Goal: Task Accomplishment & Management: Manage account settings

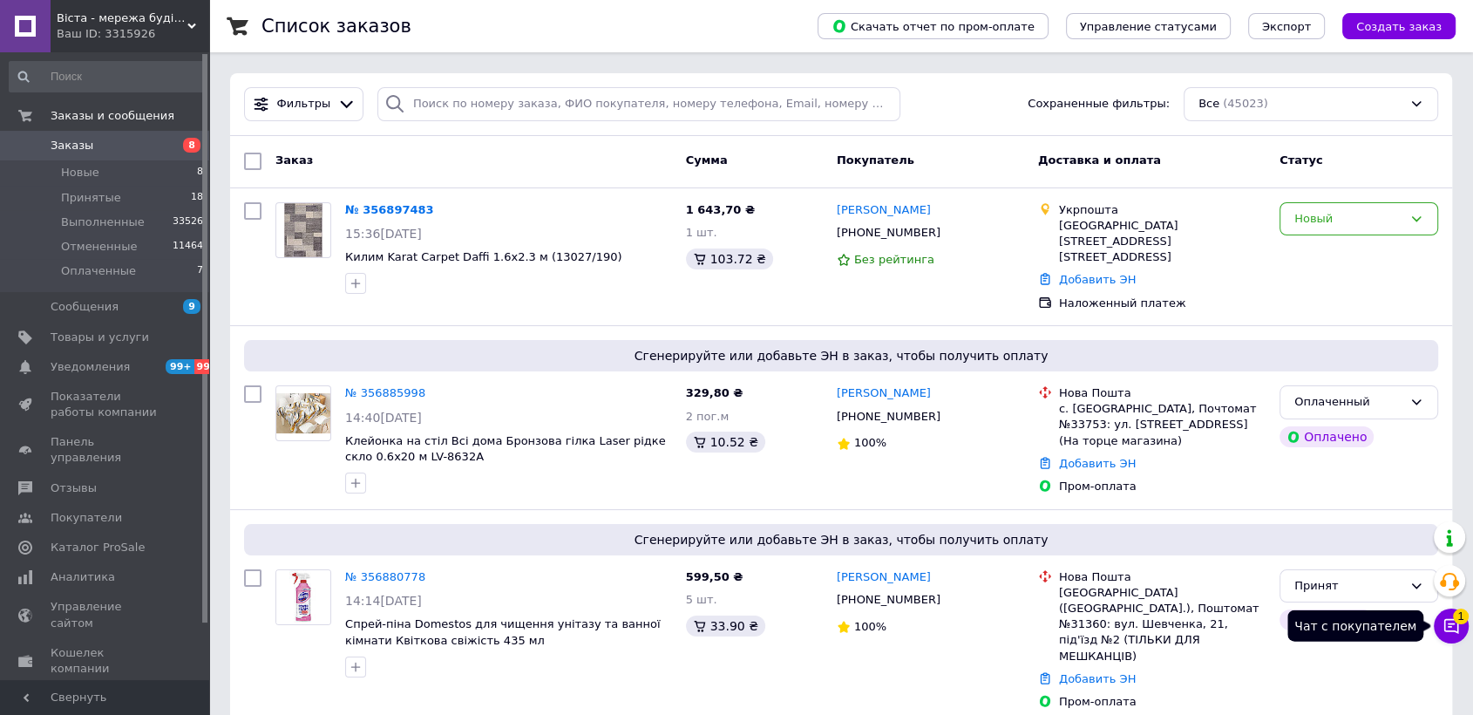
click at [1455, 629] on icon at bounding box center [1450, 625] width 17 height 17
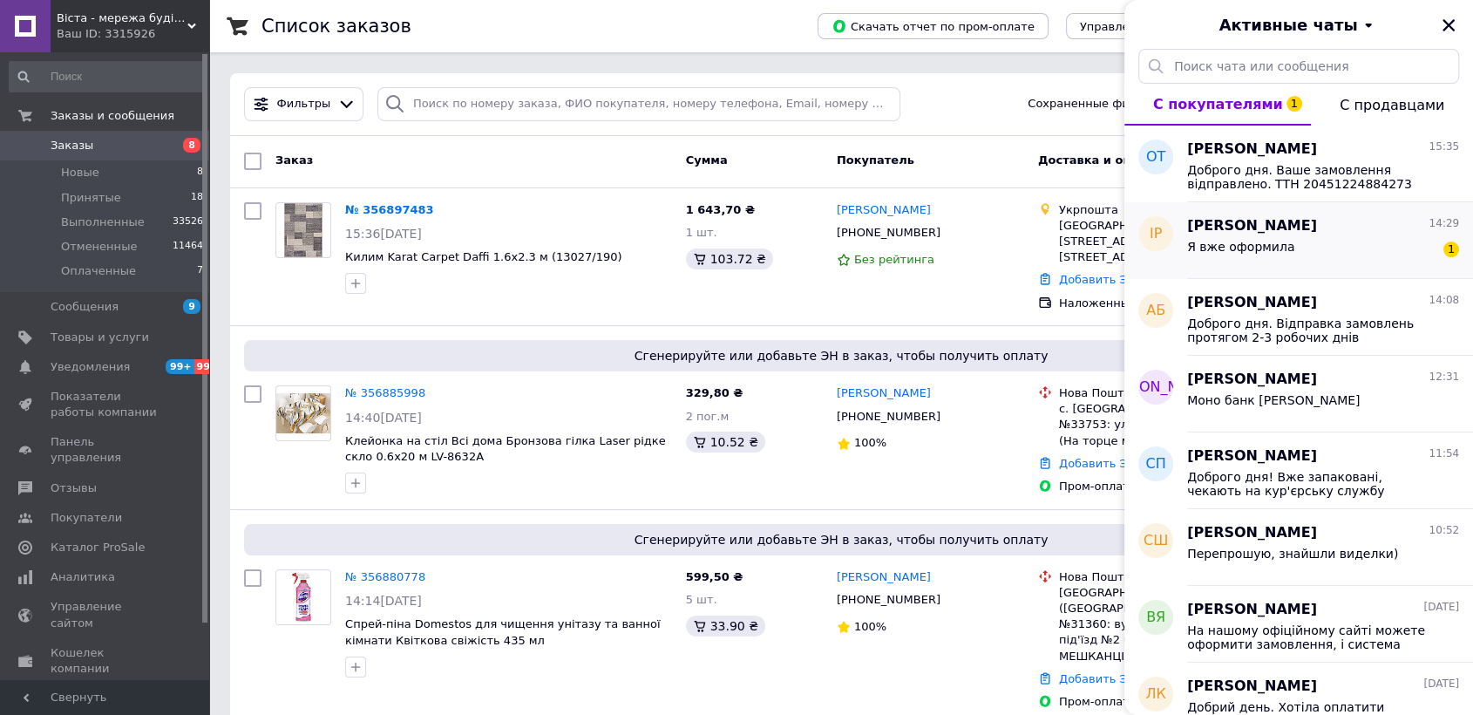
click at [1339, 259] on div "Я вже оформила 1" at bounding box center [1323, 250] width 272 height 28
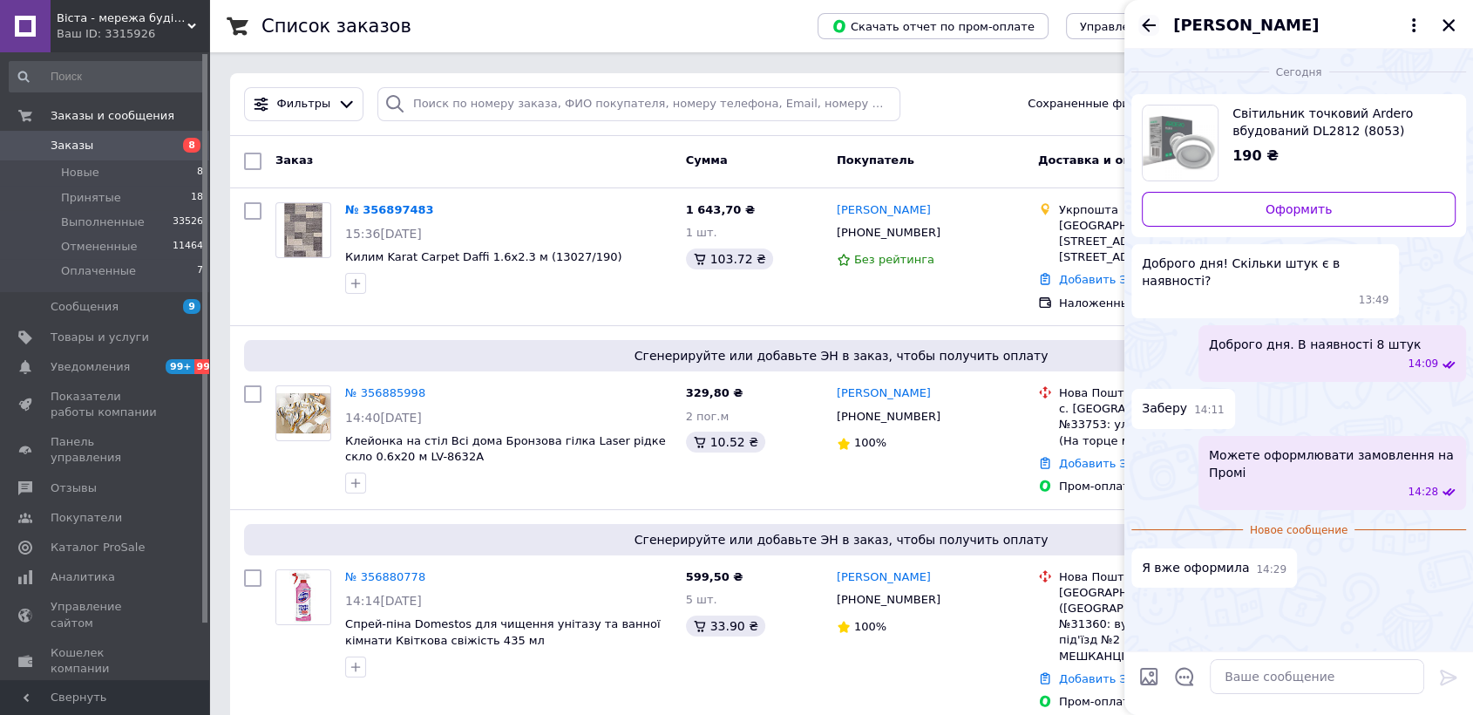
drag, startPoint x: 1148, startPoint y: 17, endPoint x: 1150, endPoint y: 27, distance: 9.7
click at [1148, 19] on icon "Назад" at bounding box center [1148, 25] width 21 height 21
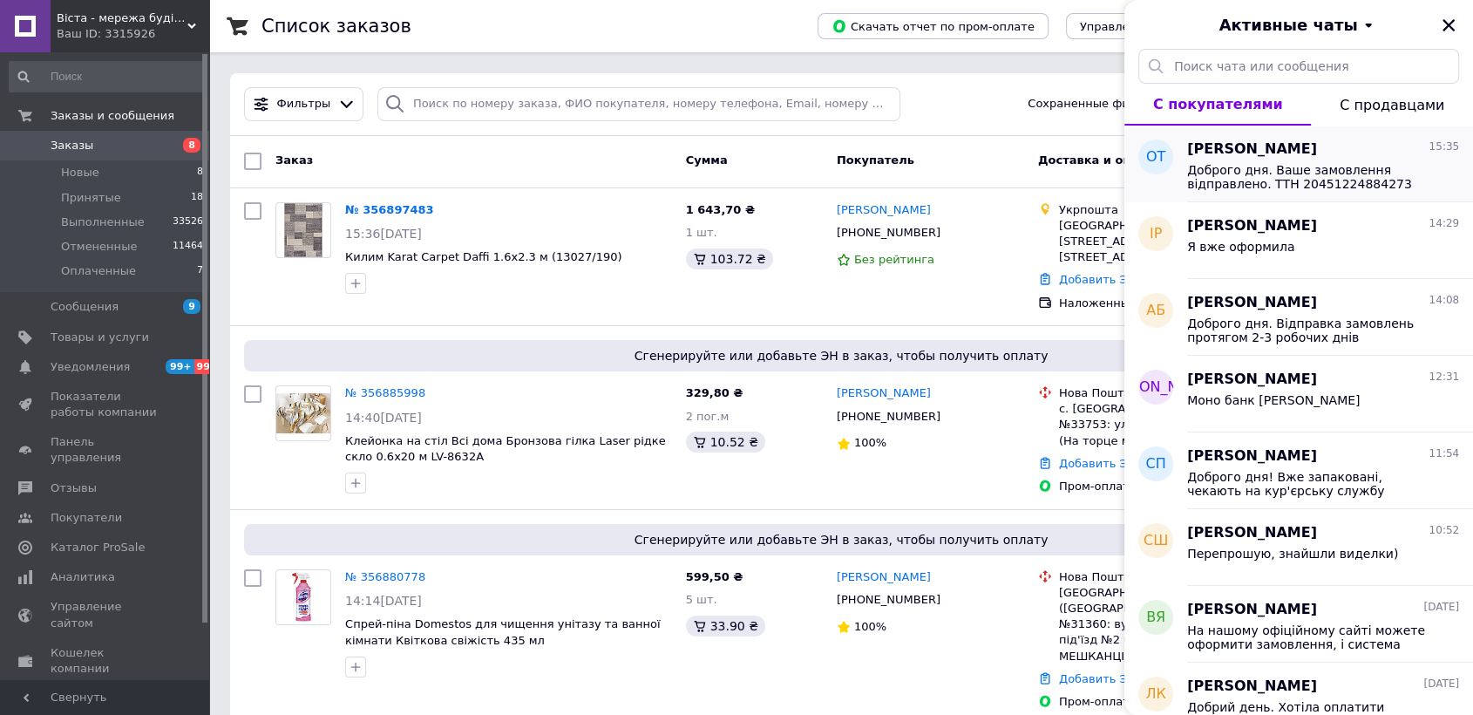
click at [1299, 154] on div "Ольга Трач 15:35" at bounding box center [1323, 149] width 272 height 20
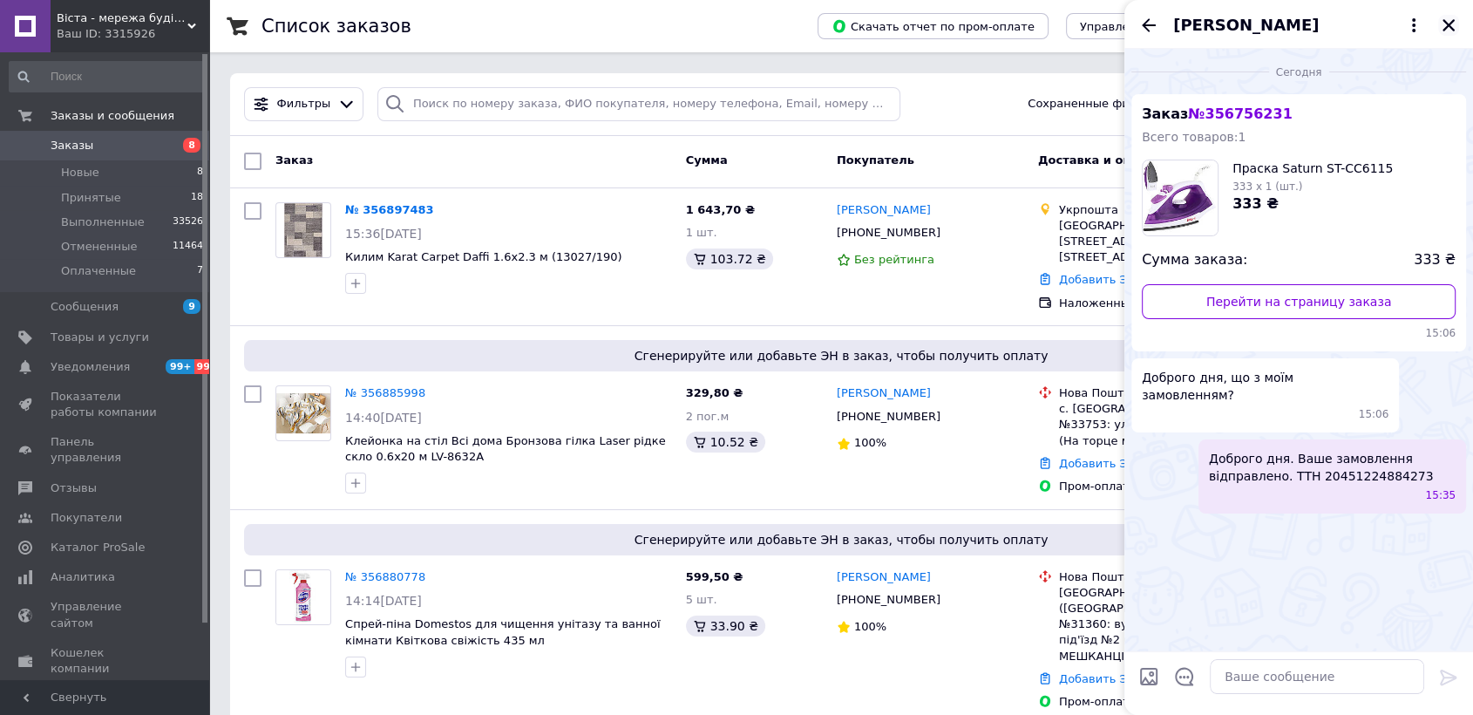
click at [1448, 24] on icon "Закрыть" at bounding box center [1448, 25] width 12 height 12
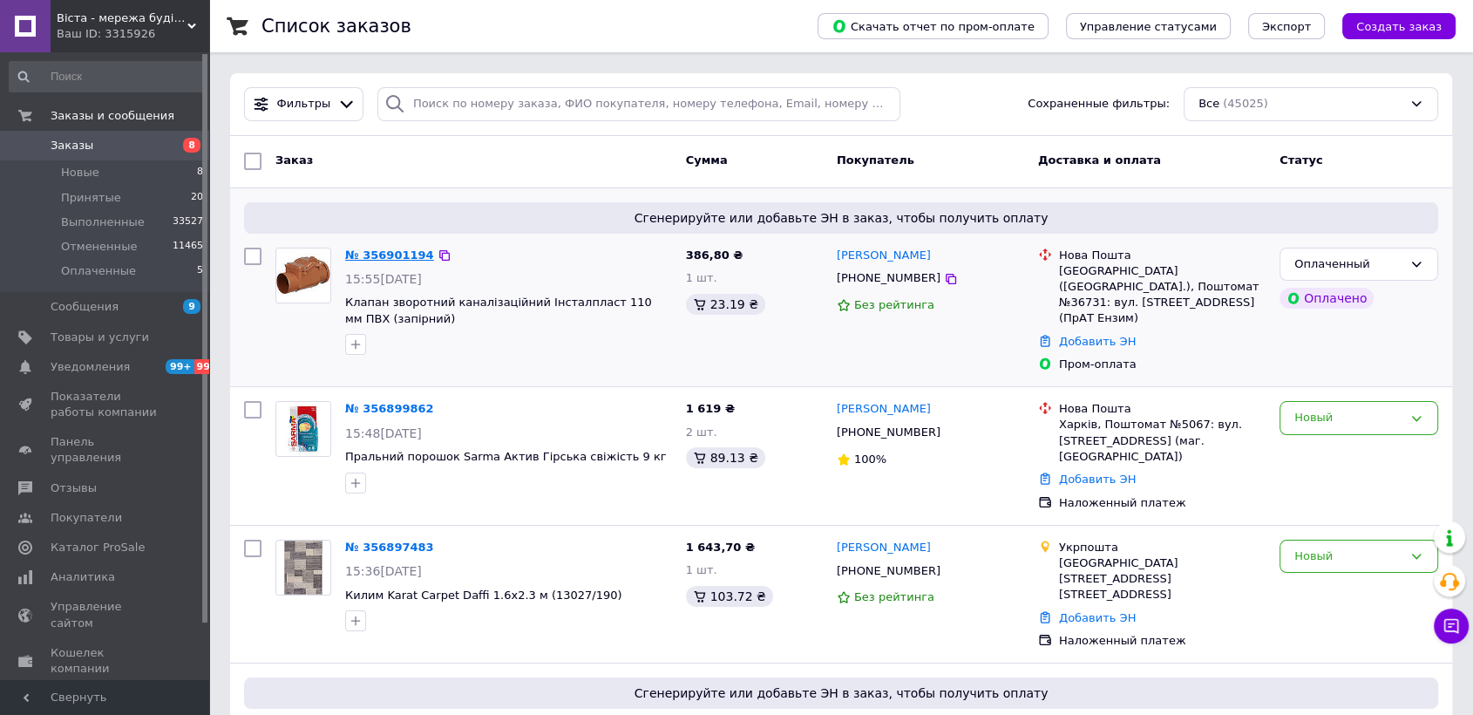
click at [415, 257] on link "№ 356901194" at bounding box center [389, 254] width 89 height 13
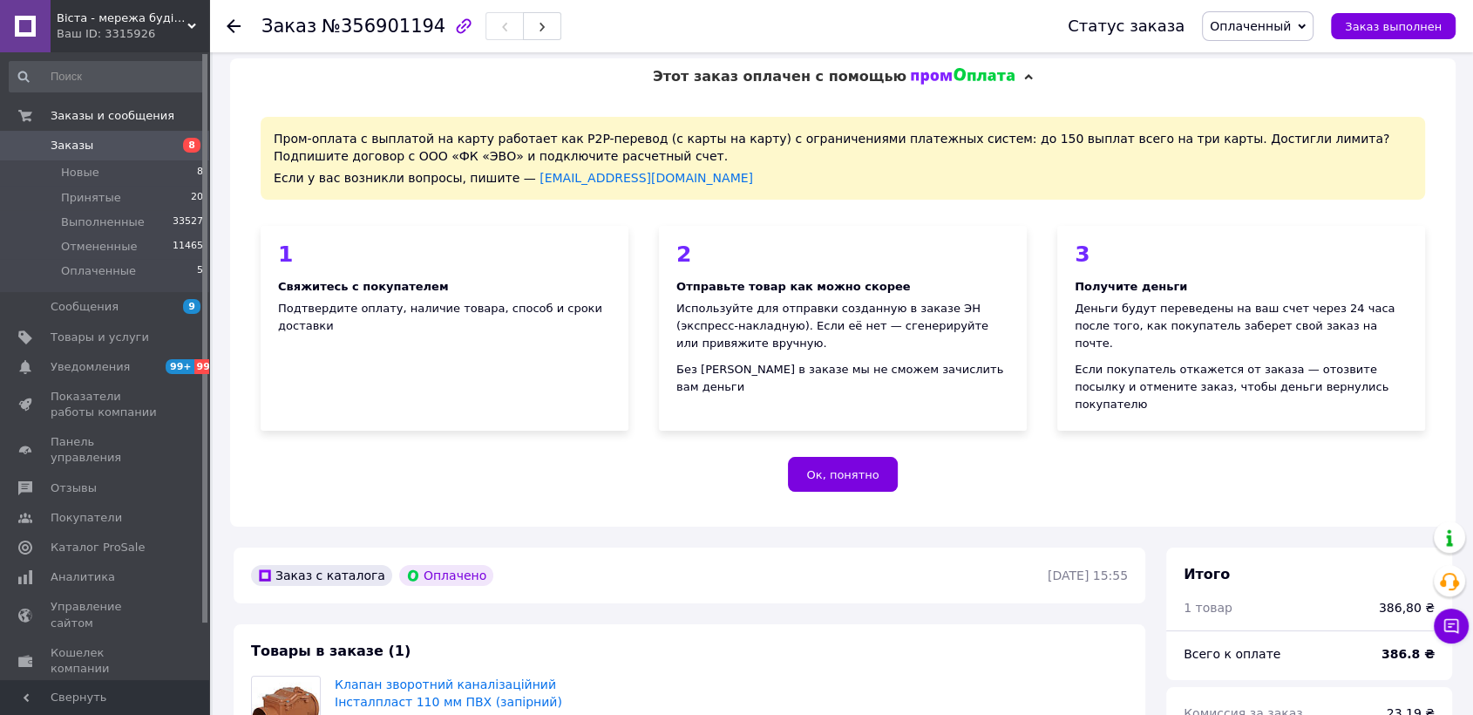
scroll to position [193, 0]
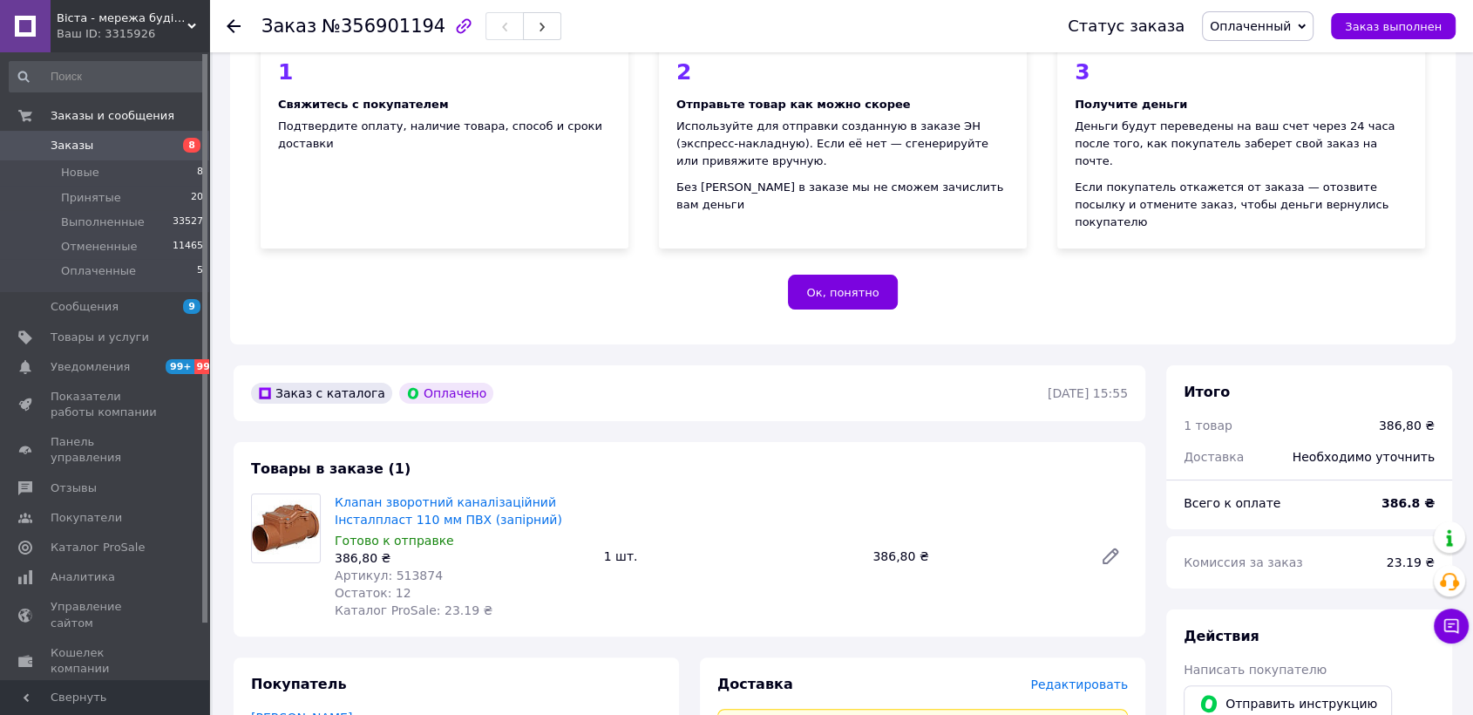
click at [227, 16] on div at bounding box center [244, 26] width 35 height 52
click at [237, 23] on icon at bounding box center [234, 26] width 14 height 14
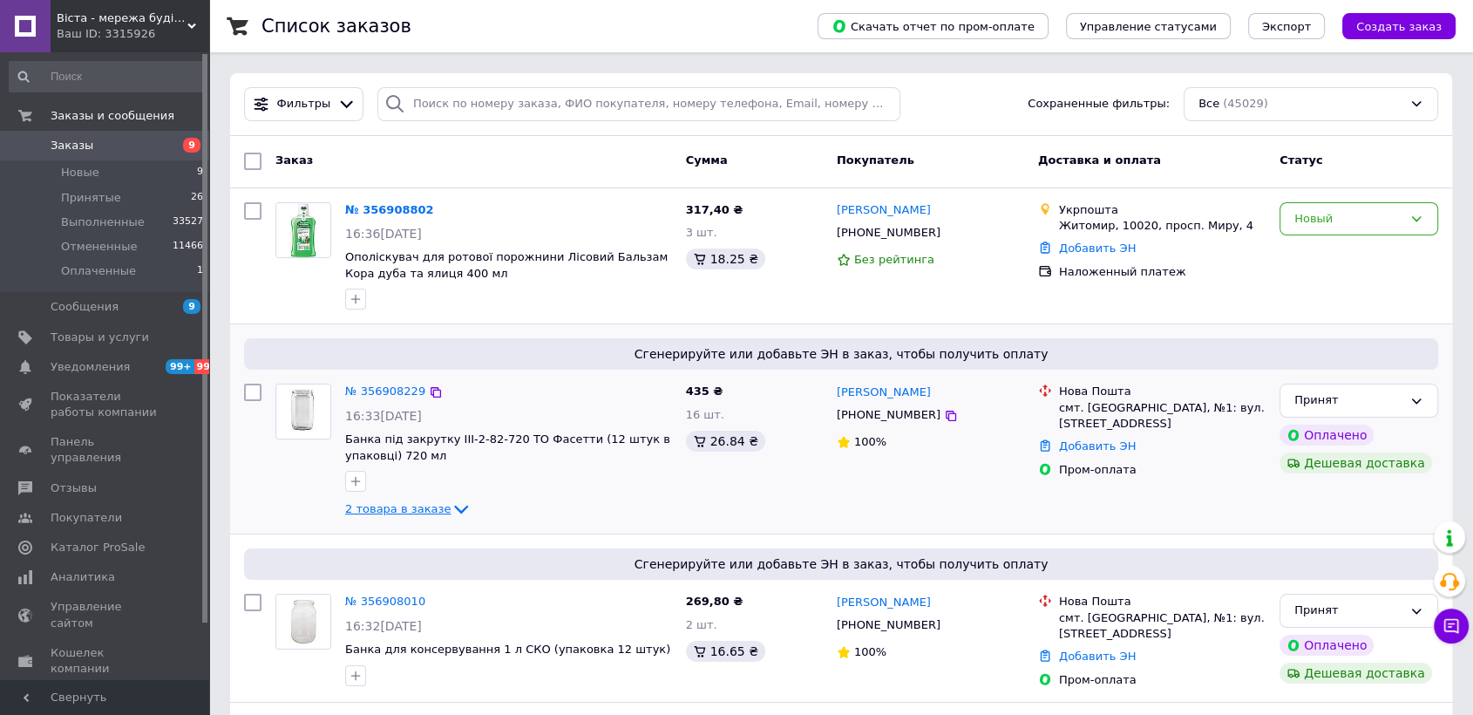
click at [411, 507] on span "2 товара в заказе" at bounding box center [397, 508] width 105 height 13
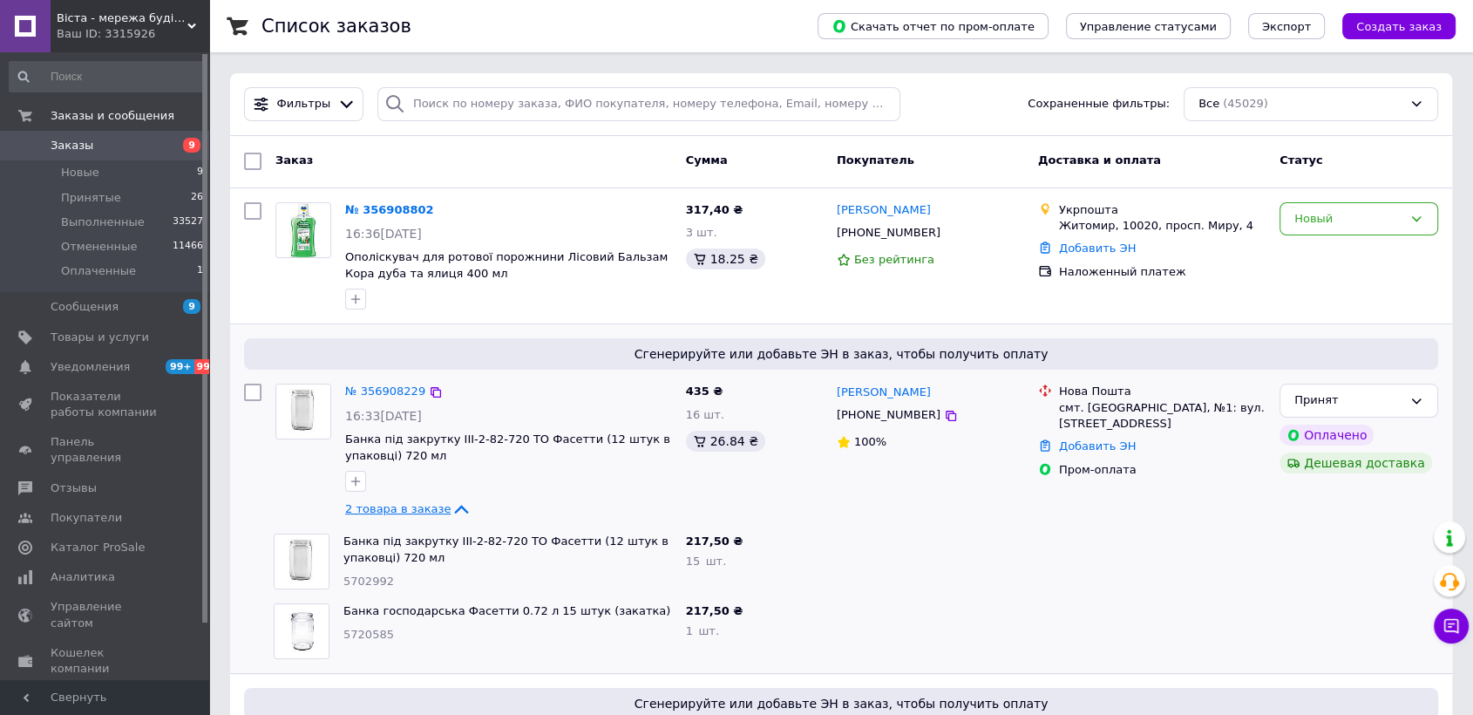
click at [390, 511] on span "2 товара в заказе" at bounding box center [397, 508] width 105 height 13
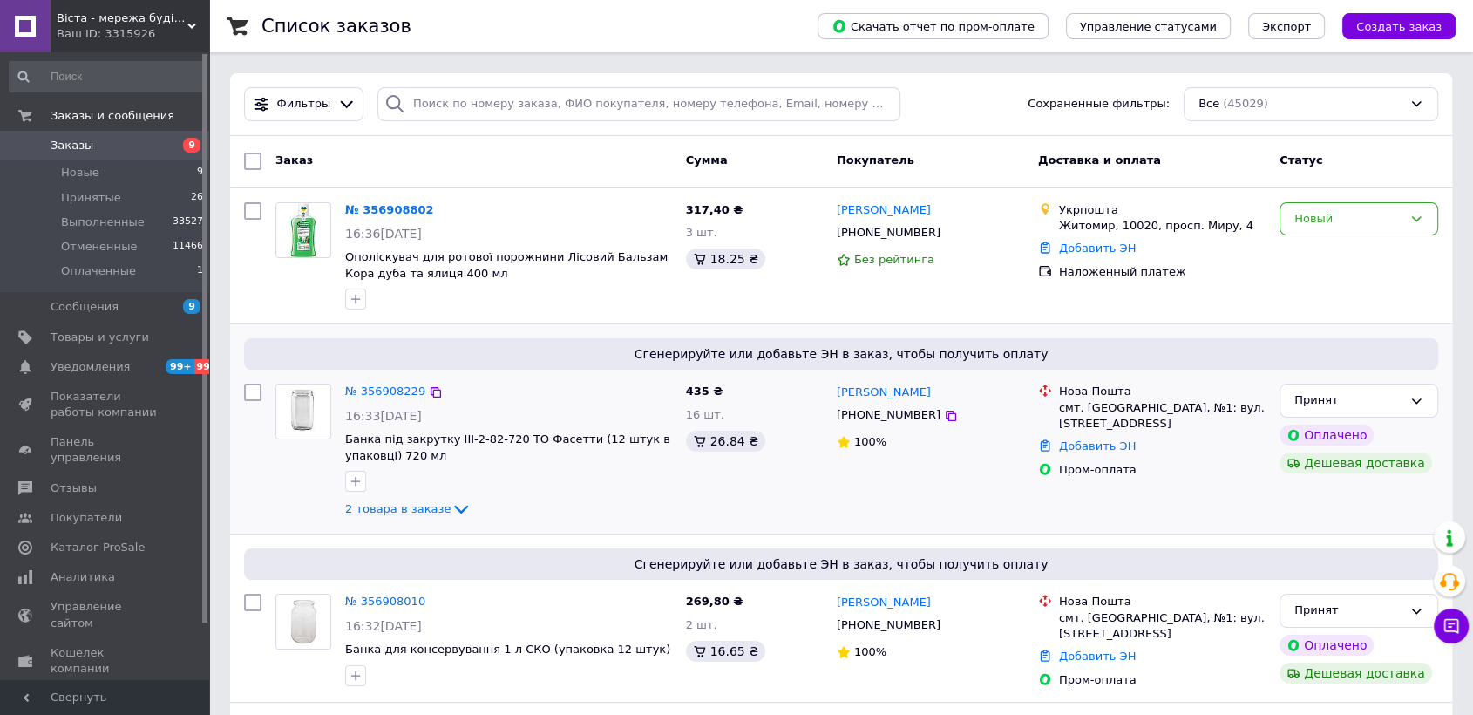
click at [403, 508] on span "2 товара в заказе" at bounding box center [397, 508] width 105 height 13
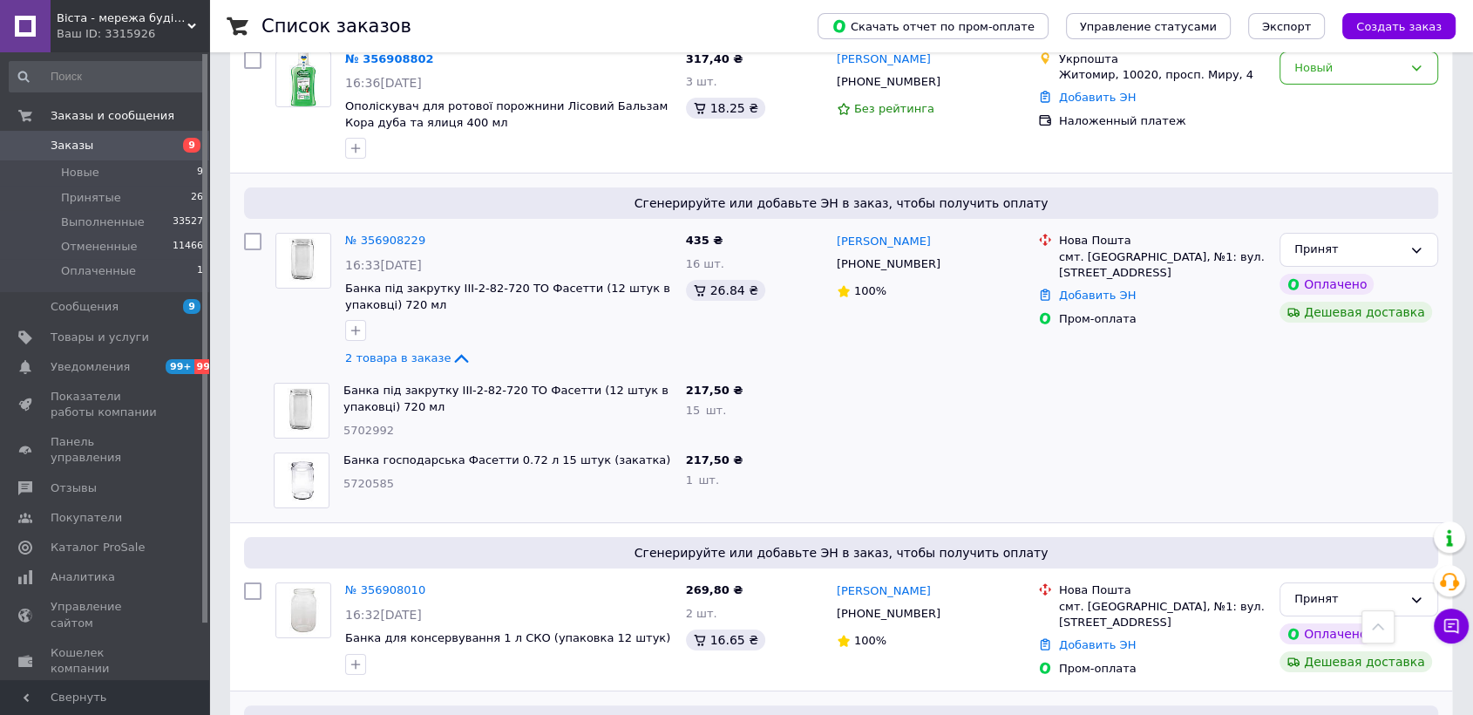
scroll to position [97, 0]
